Goal: Navigation & Orientation: Find specific page/section

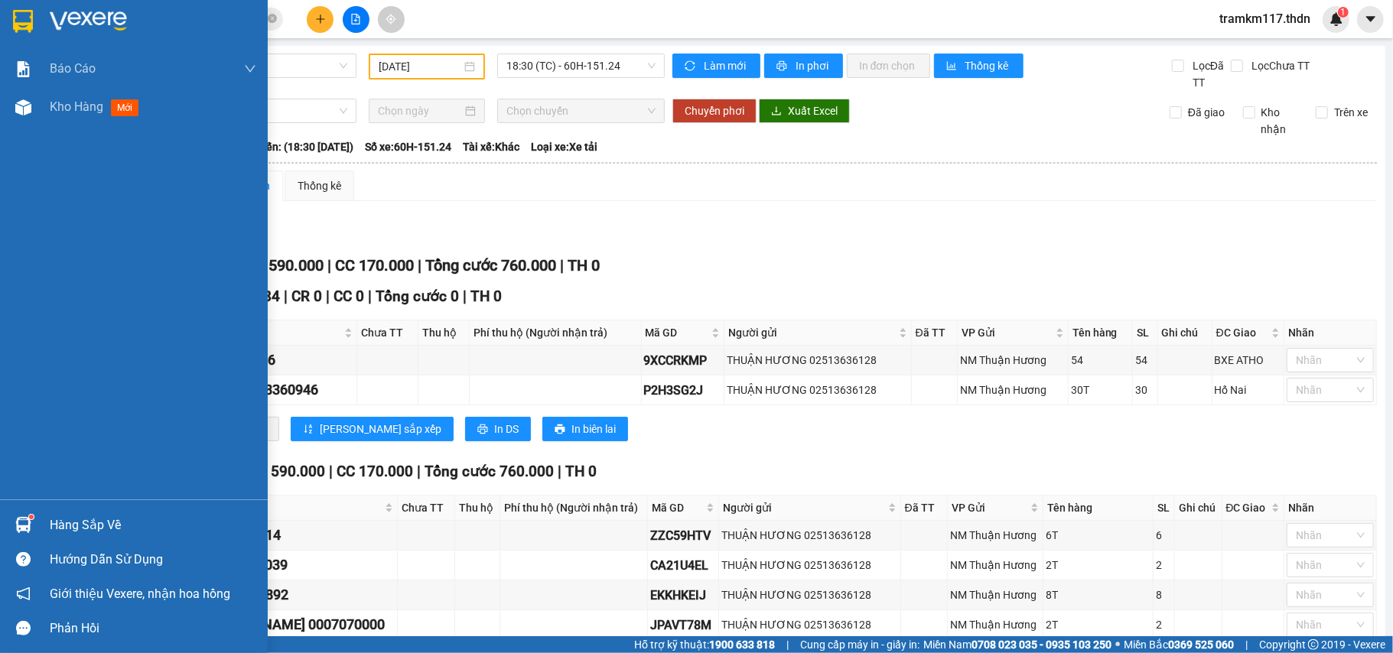
click at [25, 22] on img at bounding box center [23, 21] width 20 height 23
